Goal: Transaction & Acquisition: Subscribe to service/newsletter

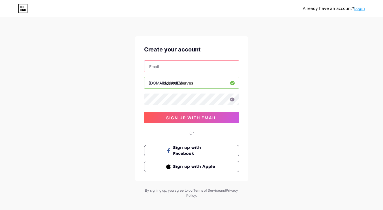
click at [184, 66] on input "text" at bounding box center [191, 66] width 95 height 11
click at [203, 67] on input "text" at bounding box center [191, 66] width 95 height 11
click at [234, 101] on icon at bounding box center [232, 100] width 5 height 4
click at [232, 99] on icon at bounding box center [232, 100] width 5 height 4
click at [232, 99] on icon at bounding box center [231, 100] width 5 height 4
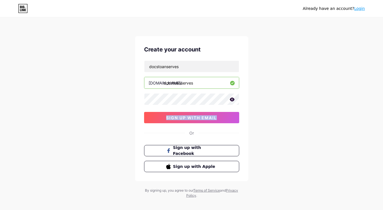
click at [232, 99] on icon at bounding box center [232, 100] width 5 height 4
click at [201, 117] on span "sign up with email" at bounding box center [191, 118] width 51 height 5
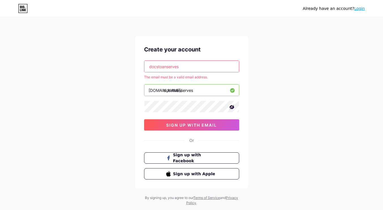
click at [195, 63] on input "docstoanserves" at bounding box center [191, 66] width 95 height 11
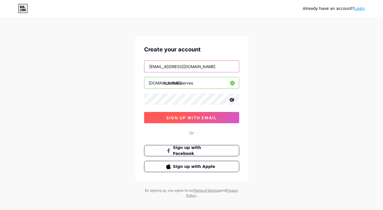
type input "[EMAIL_ADDRESS][DOMAIN_NAME]"
click at [191, 114] on button "sign up with email" at bounding box center [191, 117] width 95 height 11
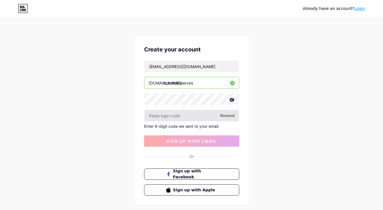
click at [181, 117] on input "text" at bounding box center [191, 115] width 95 height 11
click at [189, 118] on input "text" at bounding box center [191, 115] width 95 height 11
click at [228, 116] on span "Resend" at bounding box center [227, 116] width 14 height 6
click at [199, 126] on div "Enter 6-digit code we sent to your email." at bounding box center [191, 126] width 95 height 5
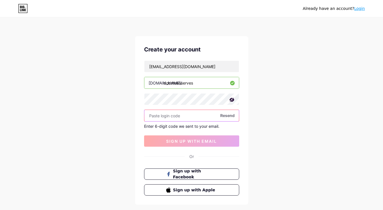
click at [203, 116] on input "text" at bounding box center [191, 115] width 95 height 11
click at [259, 41] on div "Already have an account? Login Create your account [EMAIL_ADDRESS][DOMAIN_NAME]…" at bounding box center [191, 120] width 383 height 240
